Goal: Communication & Community: Answer question/provide support

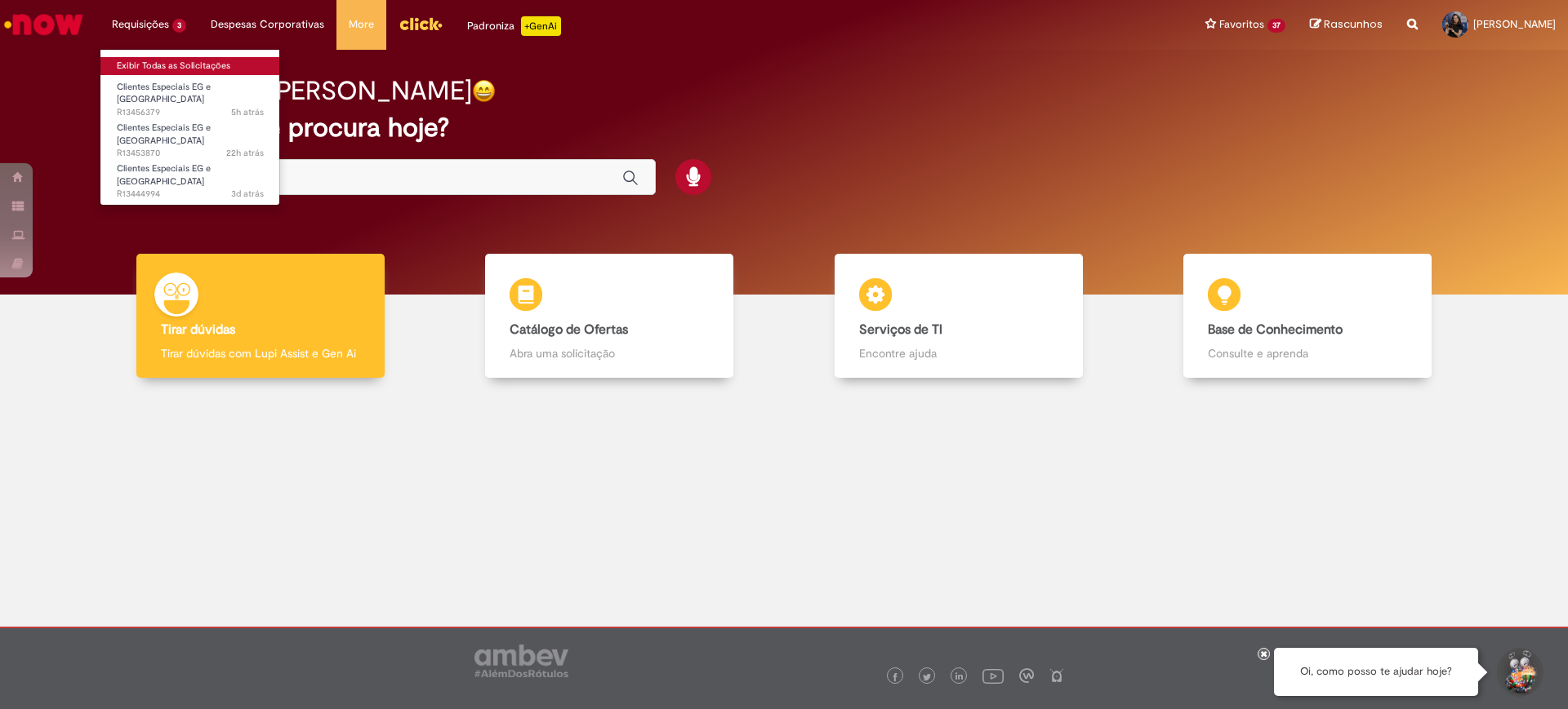
click at [143, 60] on link "Exibir Todas as Solicitações" at bounding box center [190, 66] width 179 height 18
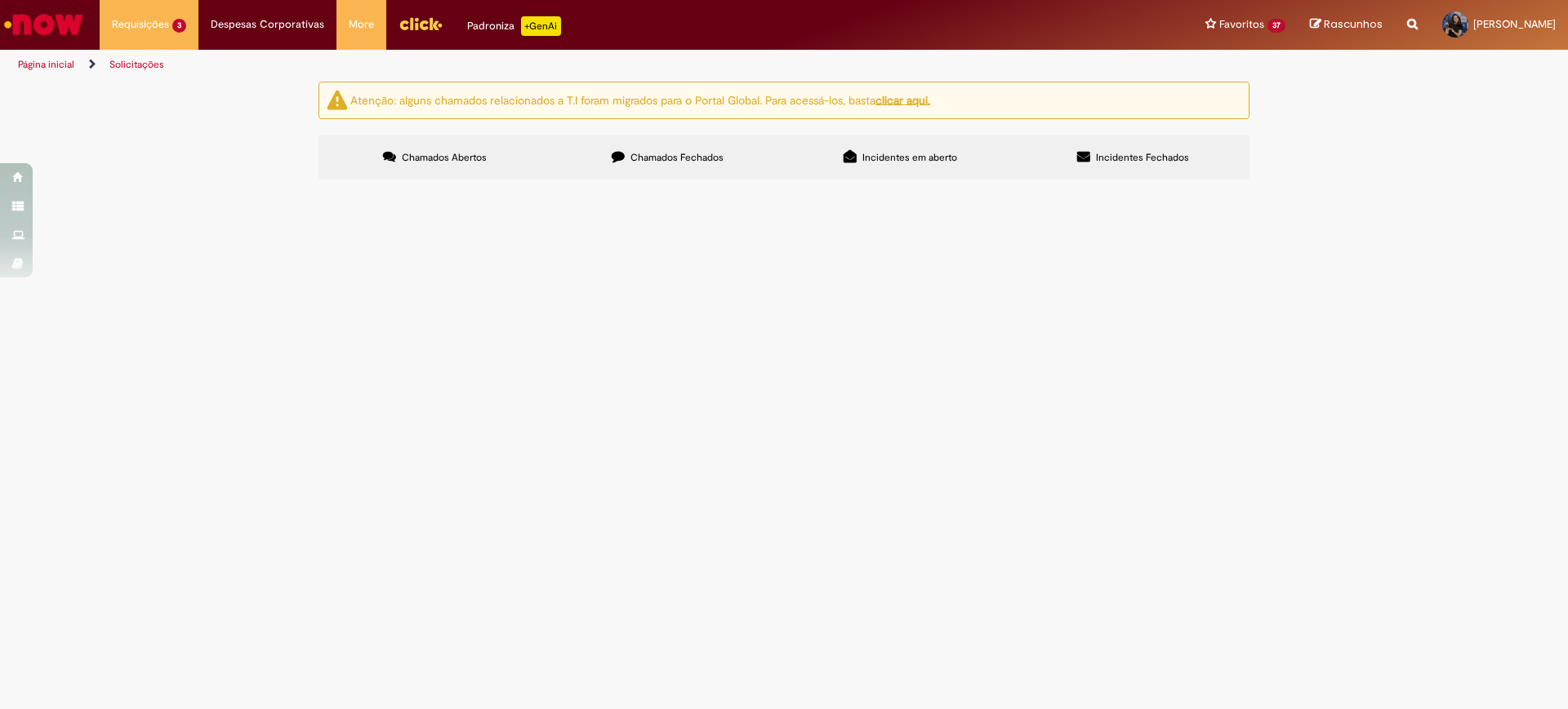
click at [0, 0] on span "Boa tarde! Emi, Preciso de ajuda para alterar o CDD do EG (apenas do EG) e alte…" at bounding box center [0, 0] width 0 height 0
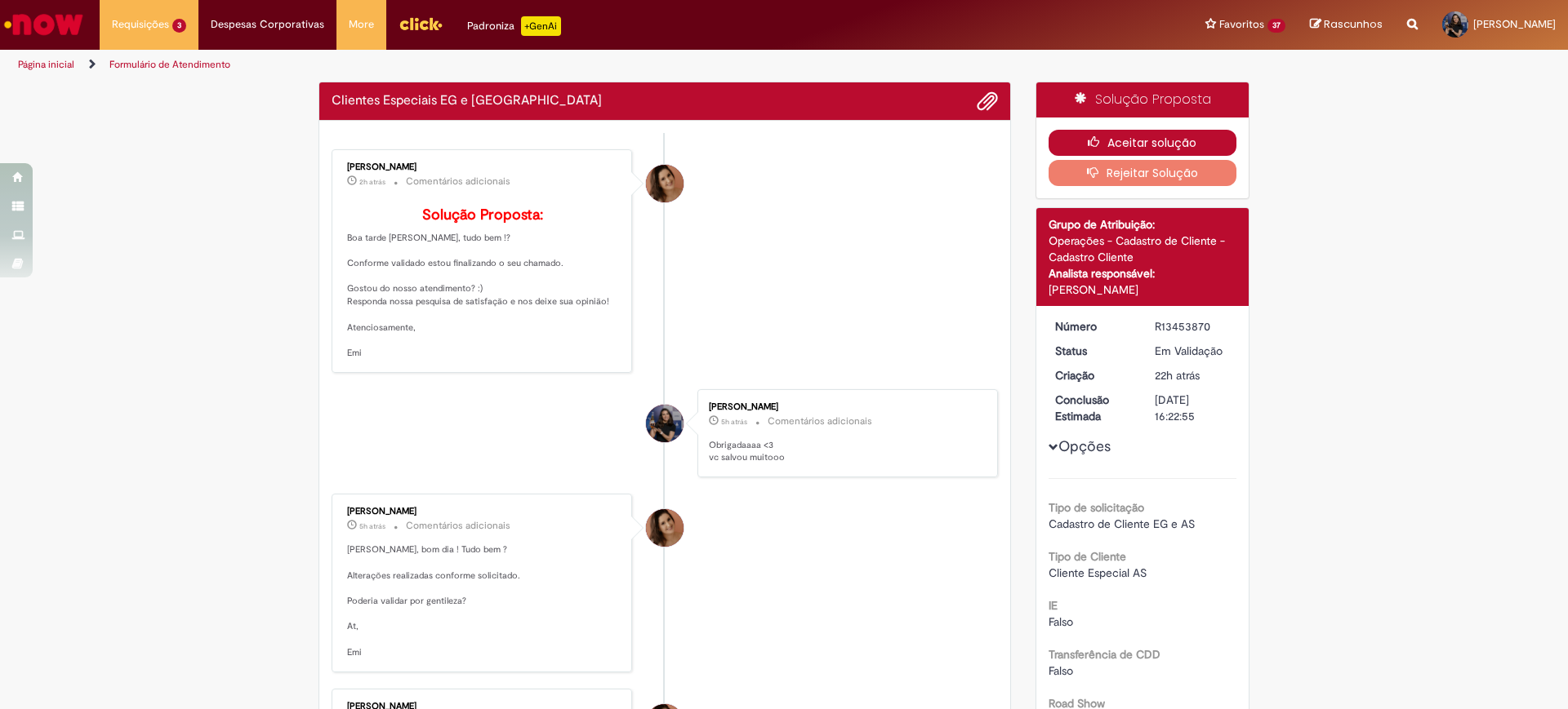
click at [1135, 136] on button "Aceitar solução" at bounding box center [1143, 143] width 189 height 26
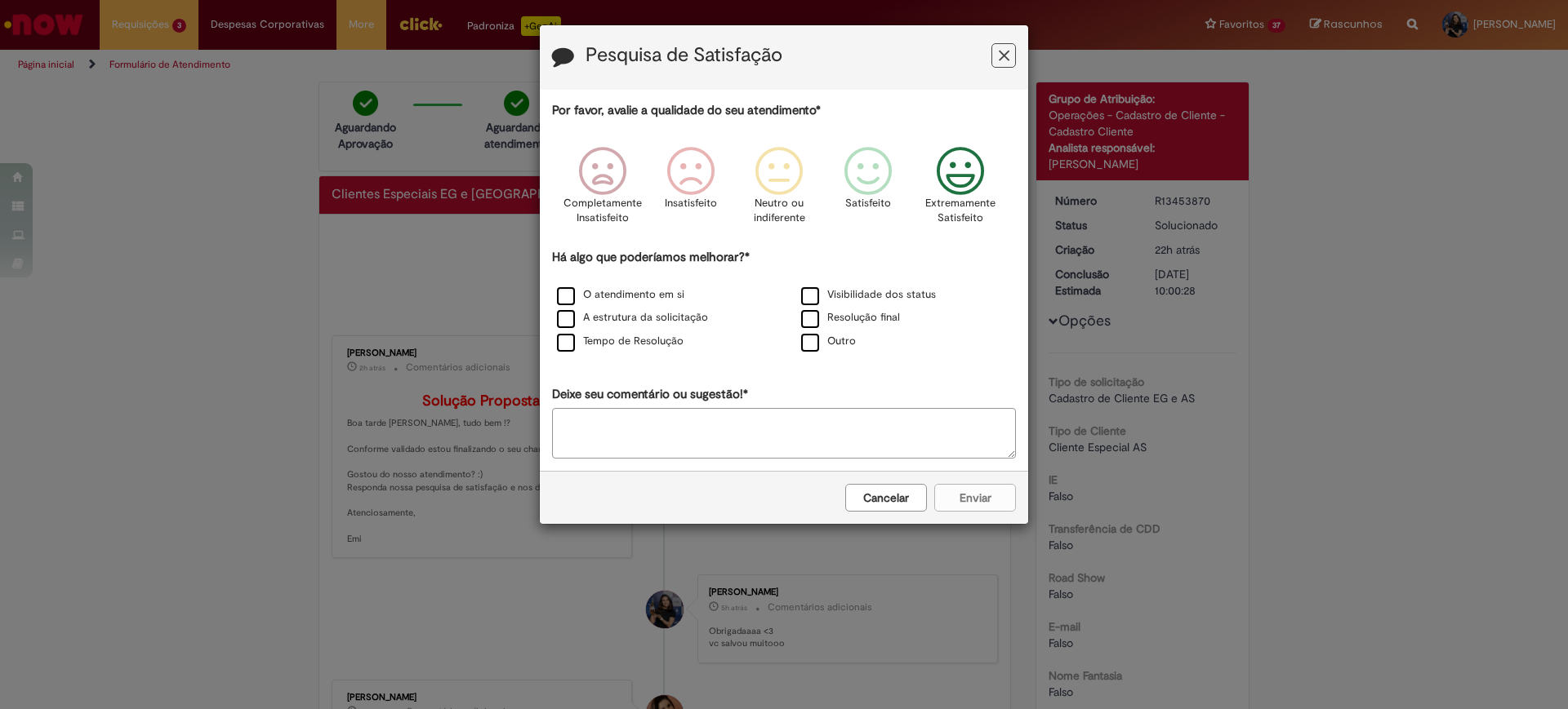
drag, startPoint x: 956, startPoint y: 177, endPoint x: 946, endPoint y: 185, distance: 12.8
click at [957, 177] on icon "Feedback" at bounding box center [960, 172] width 61 height 49
click at [564, 318] on label "A estrutura da solicitação" at bounding box center [632, 318] width 151 height 15
click at [564, 294] on label "O atendimento em si" at bounding box center [620, 295] width 127 height 15
click at [571, 345] on label "Tempo de Resolução" at bounding box center [620, 341] width 126 height 15
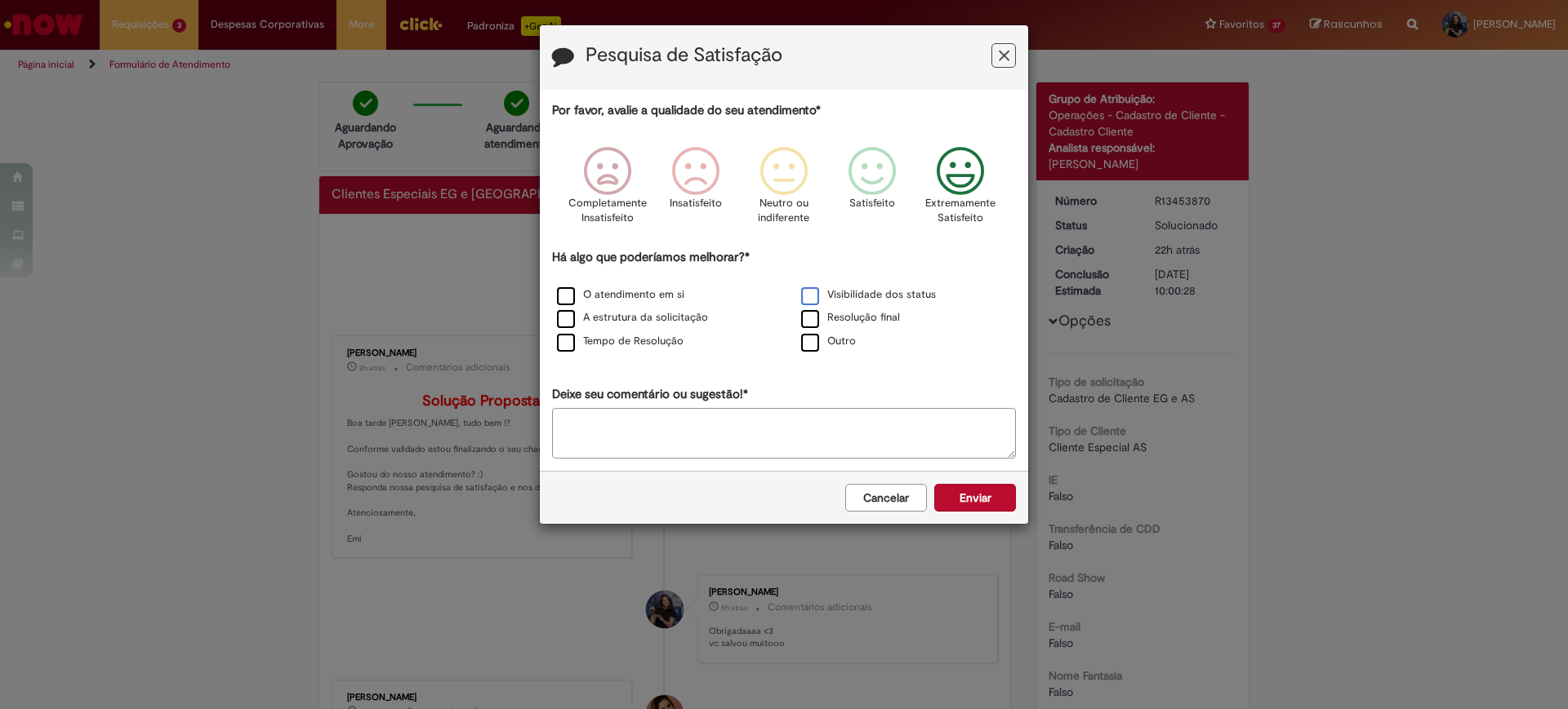
click at [812, 300] on label "Visibilidade dos status" at bounding box center [868, 295] width 135 height 15
click at [809, 314] on label "Resolução final" at bounding box center [850, 318] width 99 height 15
drag, startPoint x: 990, startPoint y: 479, endPoint x: 985, endPoint y: 494, distance: 15.8
click at [987, 494] on div "Cancelar Enviar" at bounding box center [783, 497] width 488 height 53
click at [983, 494] on button "Enviar" at bounding box center [975, 497] width 82 height 27
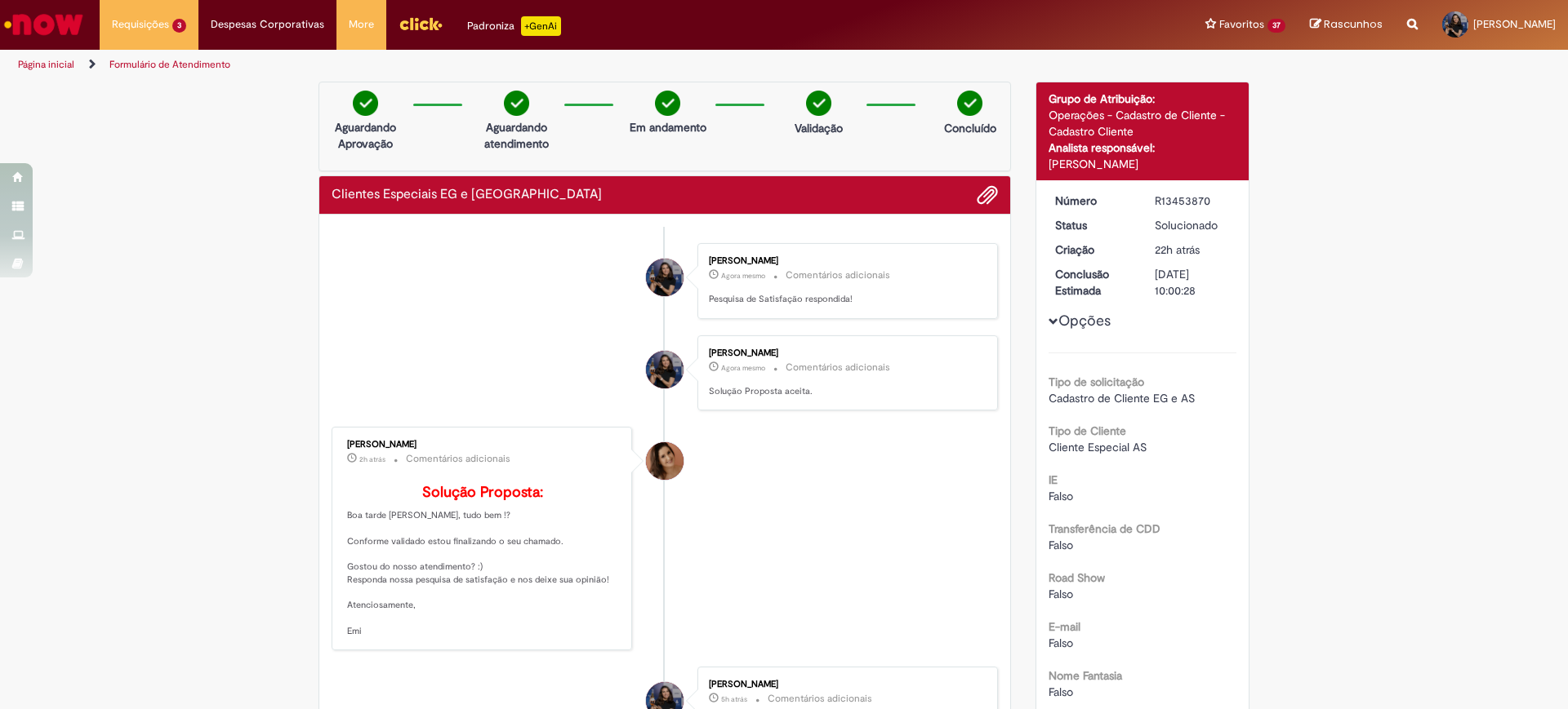
scroll to position [102, 0]
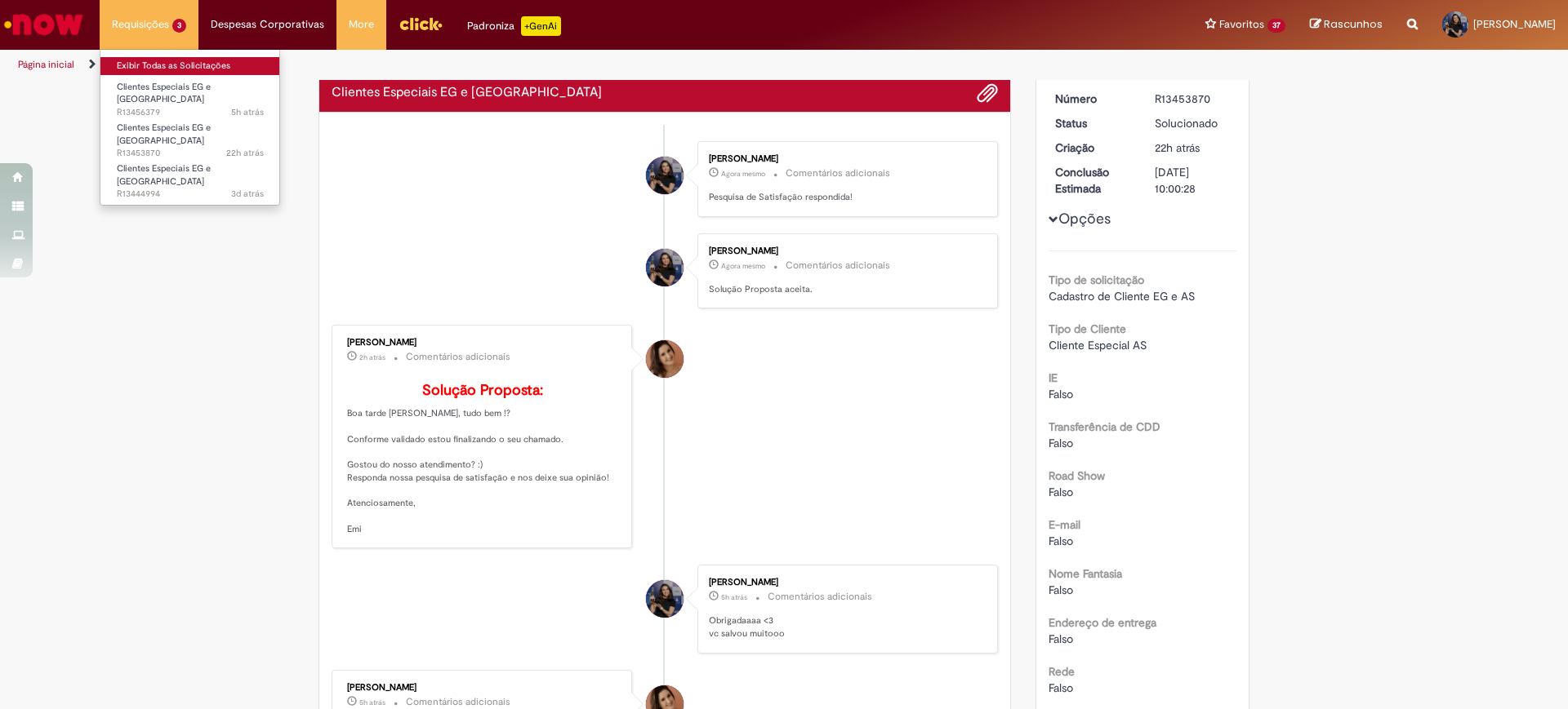
click at [146, 62] on link "Exibir Todas as Solicitações" at bounding box center [190, 66] width 179 height 18
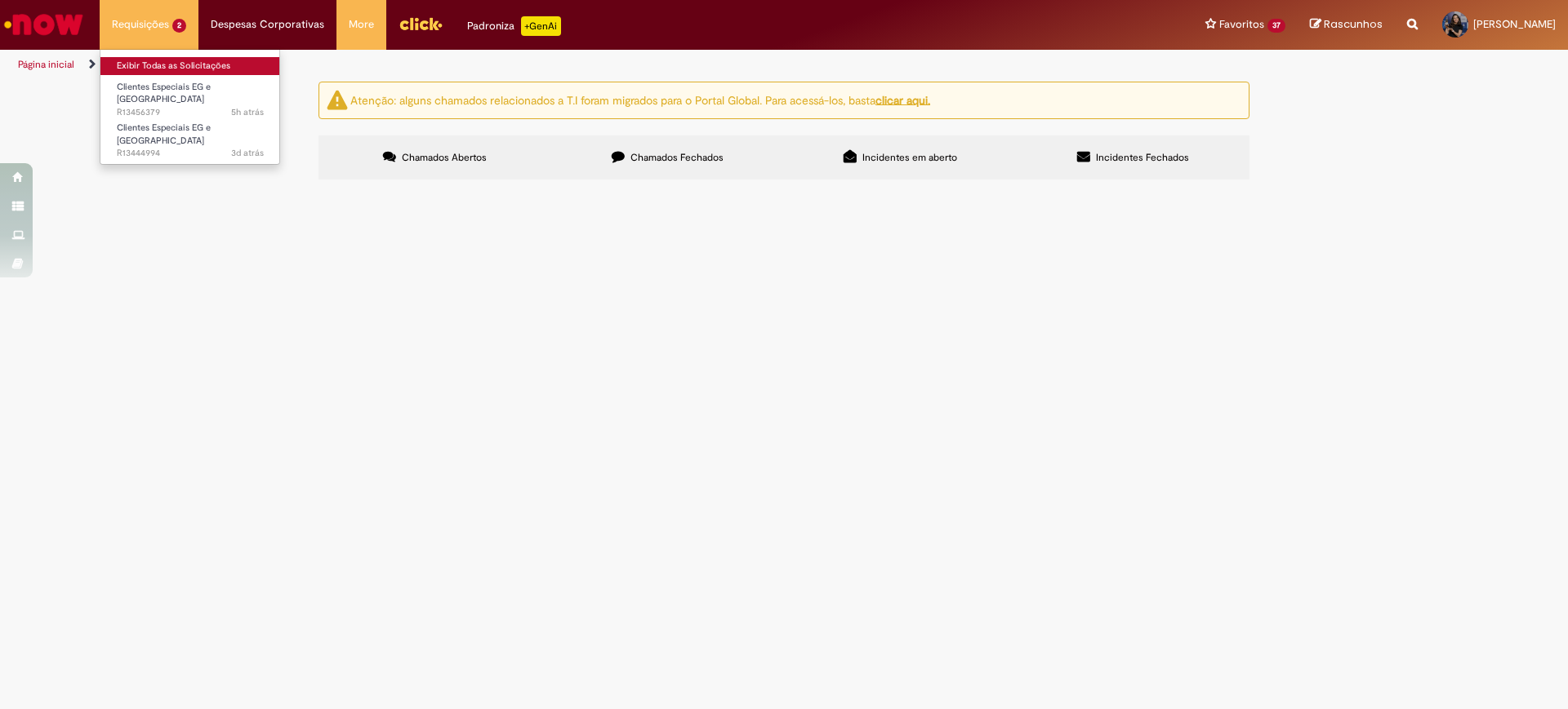
click at [162, 70] on link "Exibir Todas as Solicitações" at bounding box center [190, 66] width 179 height 18
click at [0, 0] on span "Olá, por favor realizar cadastro para gerar EG de 5 novos PDVs da rede [PERSON_…" at bounding box center [0, 0] width 0 height 0
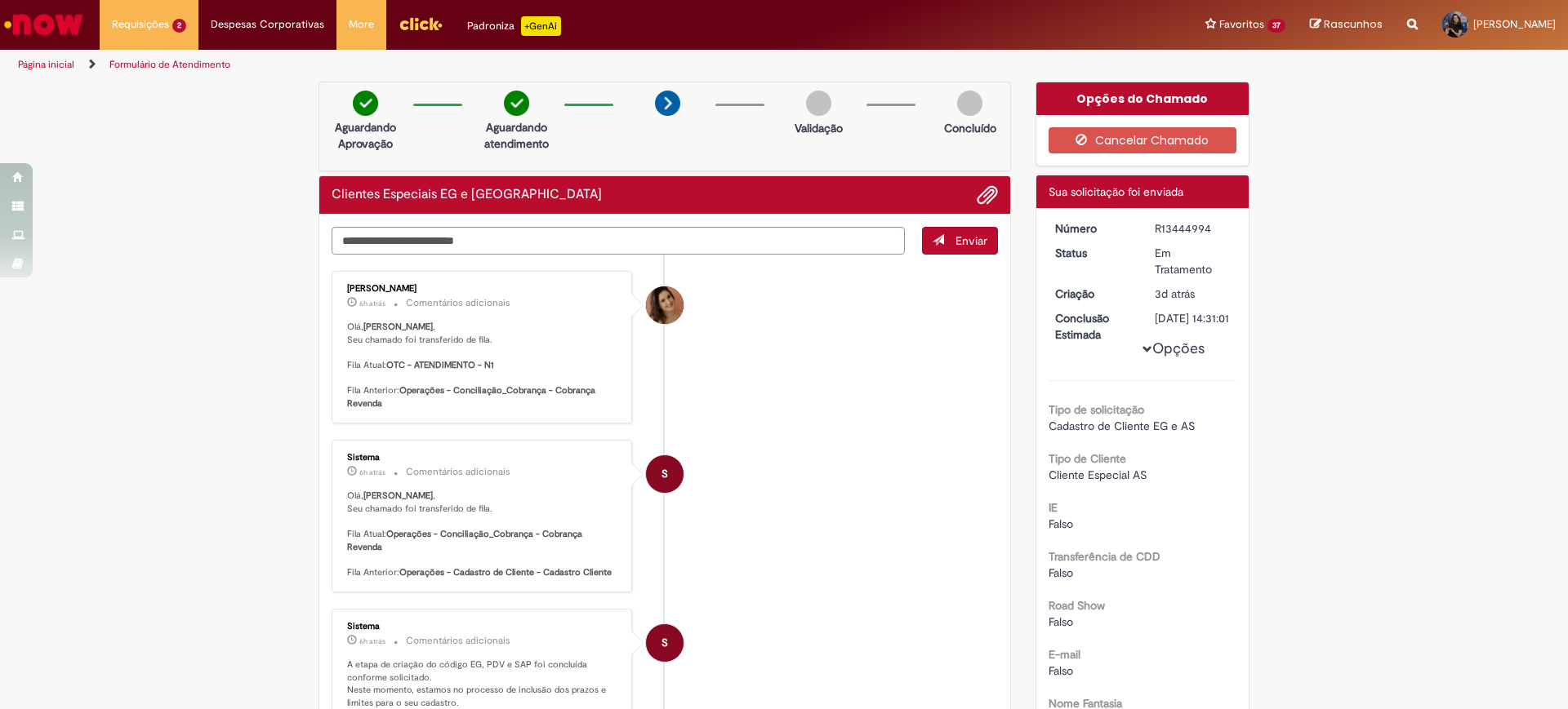
click at [1179, 232] on div "R13444994" at bounding box center [1193, 228] width 75 height 16
copy div "R13444994"
click at [1185, 224] on div "R13444994" at bounding box center [1193, 228] width 75 height 16
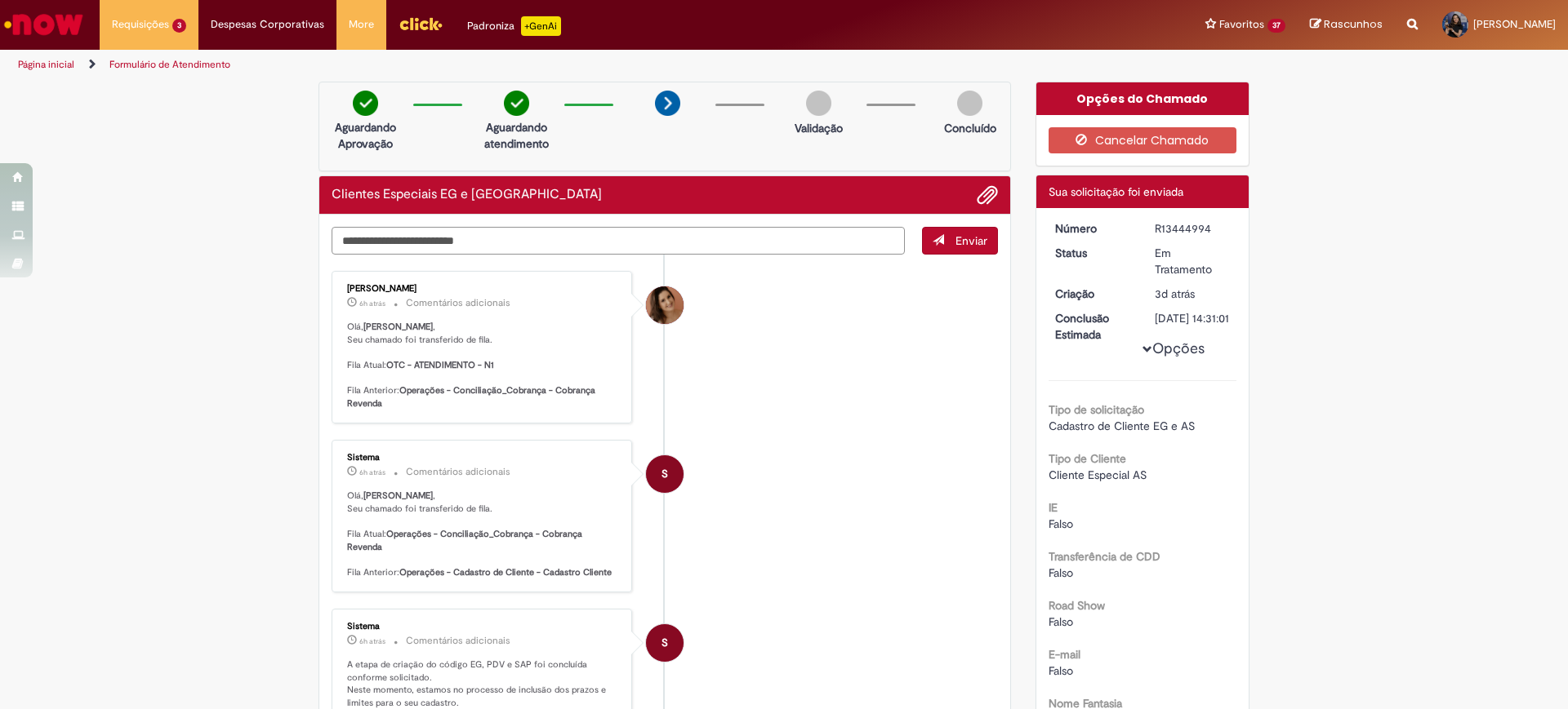
click at [590, 233] on textarea "Digite sua mensagem aqui..." at bounding box center [617, 240] width 573 height 27
click at [1182, 233] on div "R13444994" at bounding box center [1193, 228] width 75 height 16
copy div "R13444994"
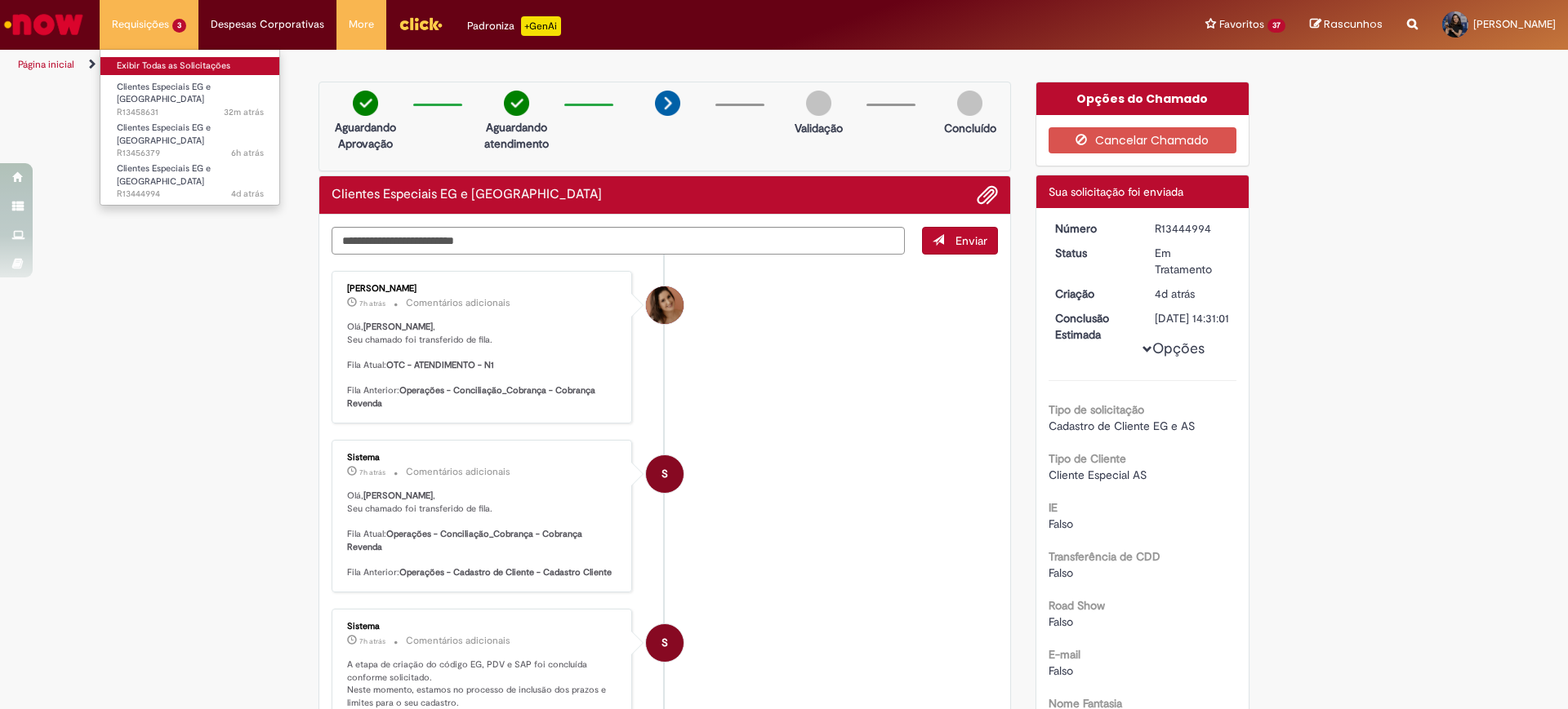
click at [190, 69] on link "Exibir Todas as Solicitações" at bounding box center [190, 66] width 179 height 18
